Goal: Navigation & Orientation: Find specific page/section

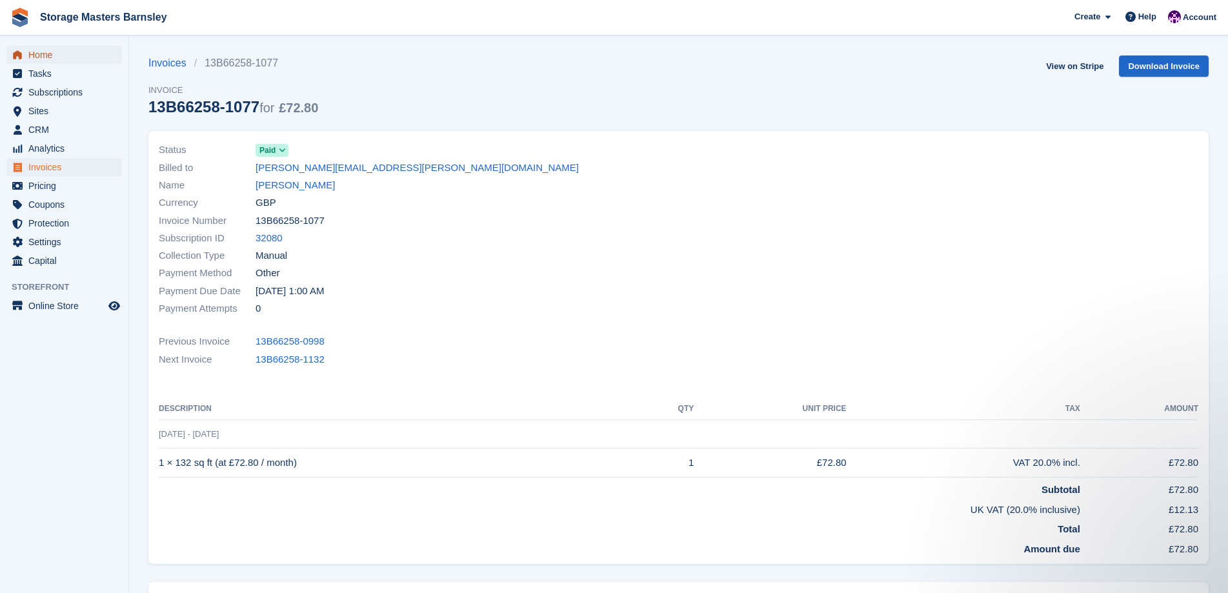
click at [47, 55] on span "Home" at bounding box center [66, 55] width 77 height 18
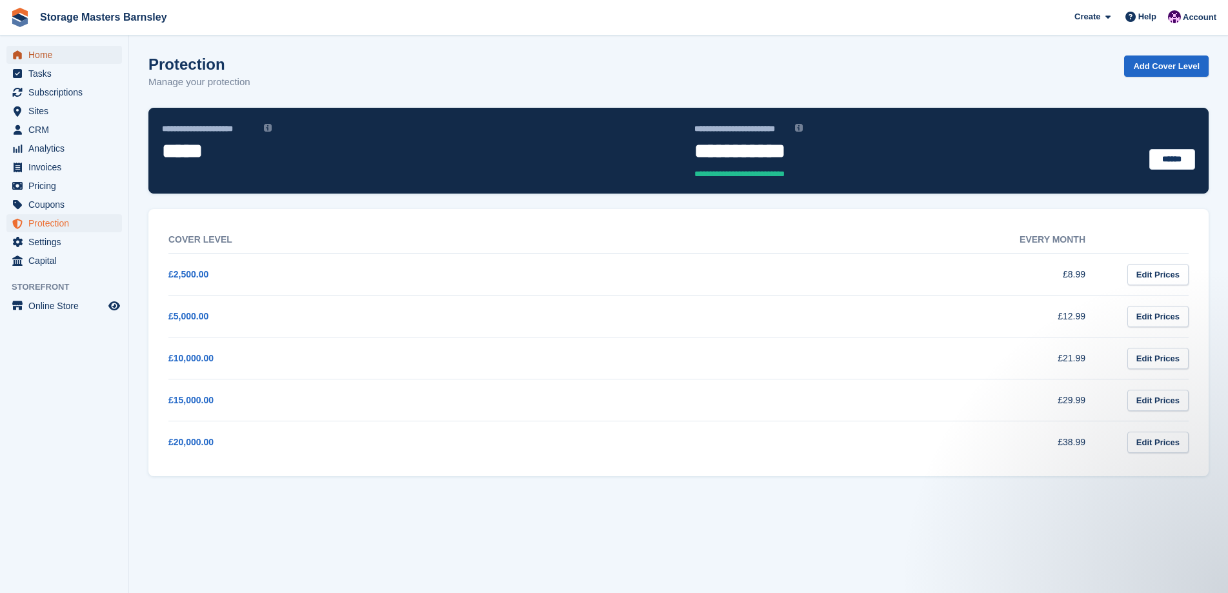
click at [50, 52] on span "Home" at bounding box center [66, 55] width 77 height 18
